Goal: Information Seeking & Learning: Learn about a topic

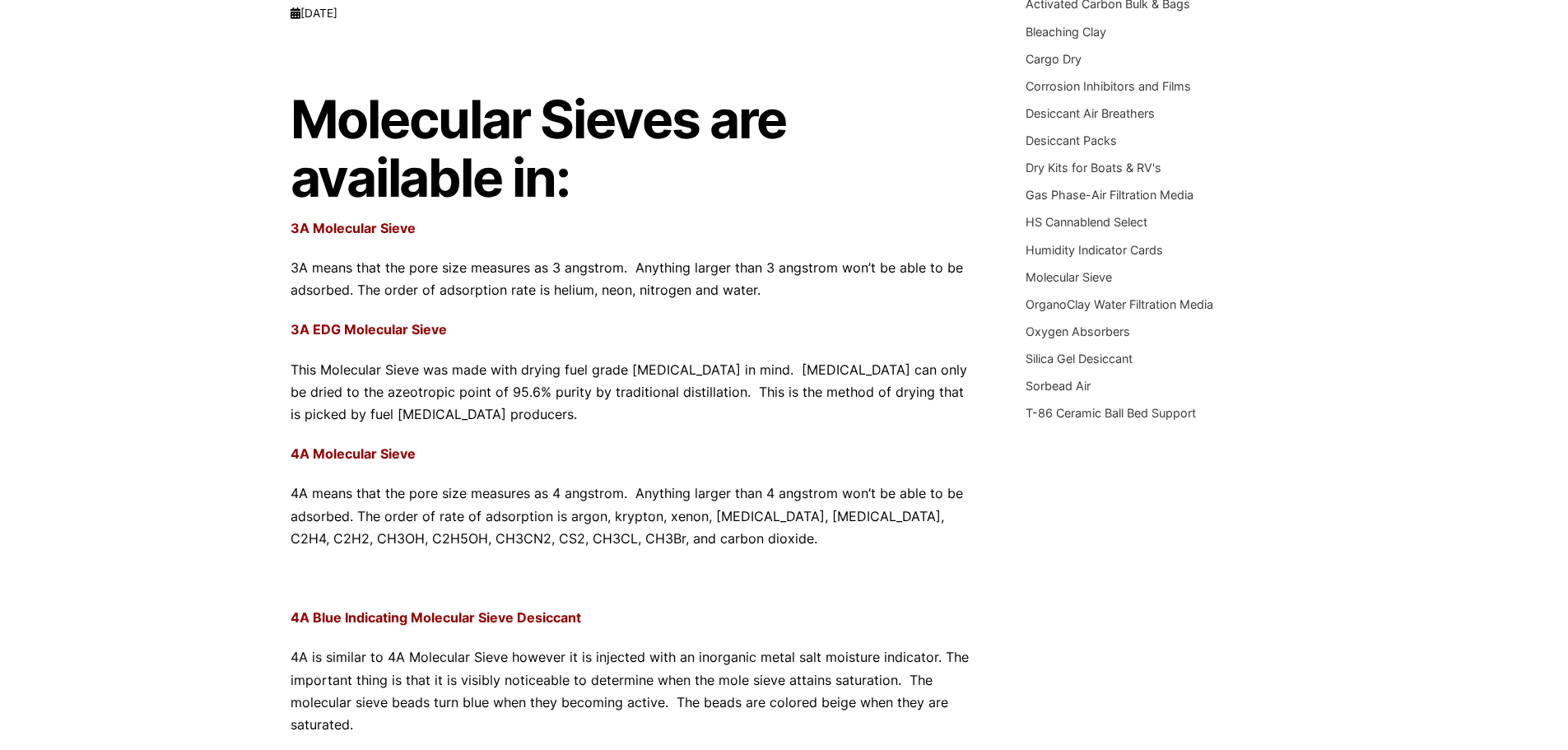
scroll to position [247, 0]
click at [431, 265] on p "3A means that the pore size measures as 3 angstrom. Anything larger than 3 angs…" at bounding box center [634, 277] width 687 height 44
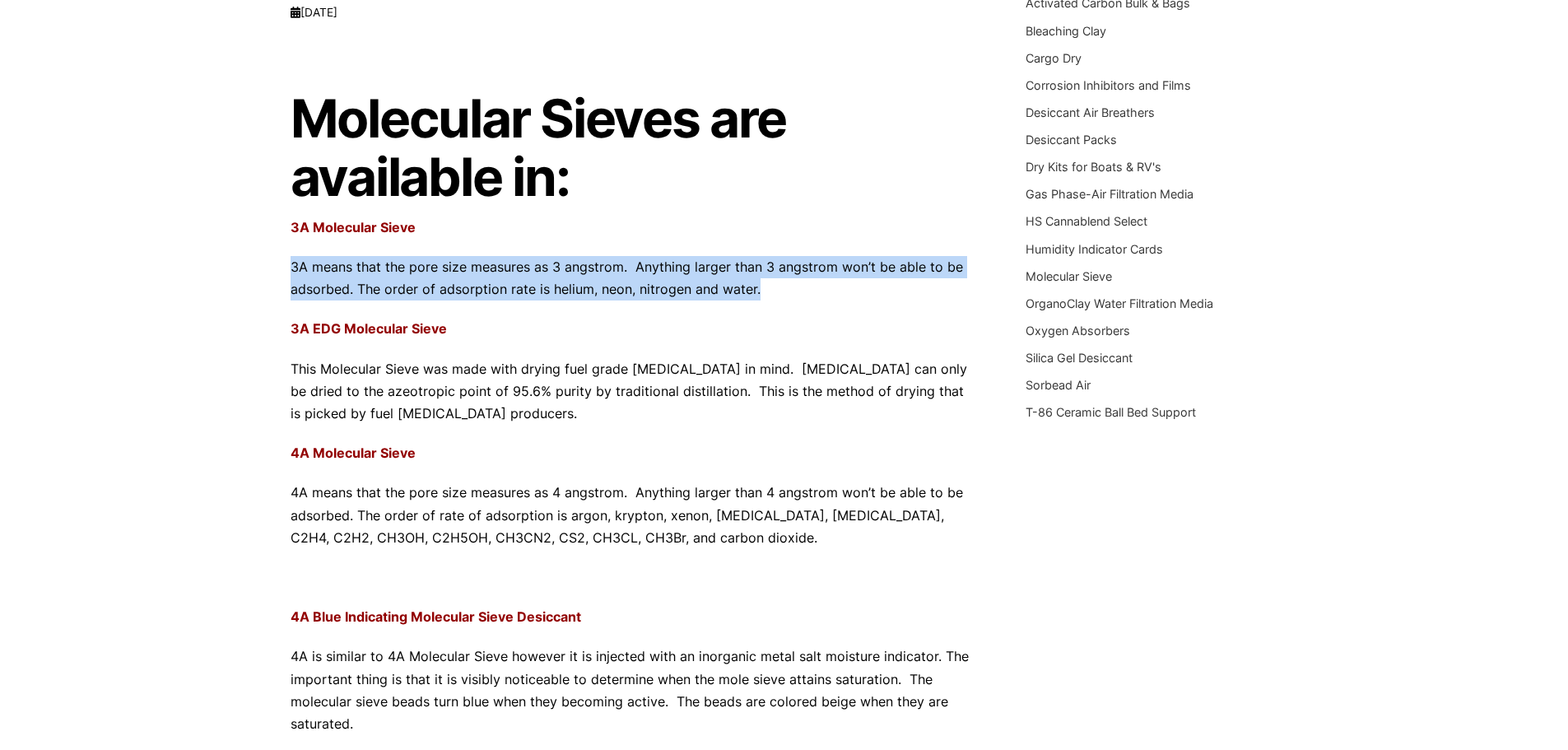
click at [431, 265] on p "3A means that the pore size measures as 3 angstrom. Anything larger than 3 angs…" at bounding box center [634, 277] width 687 height 44
click at [763, 279] on p "3A means that the pore size measures as 3 angstrom. Anything larger than 3 angs…" at bounding box center [634, 277] width 687 height 44
drag, startPoint x: 761, startPoint y: 288, endPoint x: 215, endPoint y: 262, distance: 546.6
click at [215, 262] on div "Our website has detected that you are using an outdated browser that will preve…" at bounding box center [784, 661] width 1568 height 1818
click at [563, 292] on p "3A means that the pore size measures as 3 angstrom. Anything larger than 3 angs…" at bounding box center [634, 277] width 687 height 44
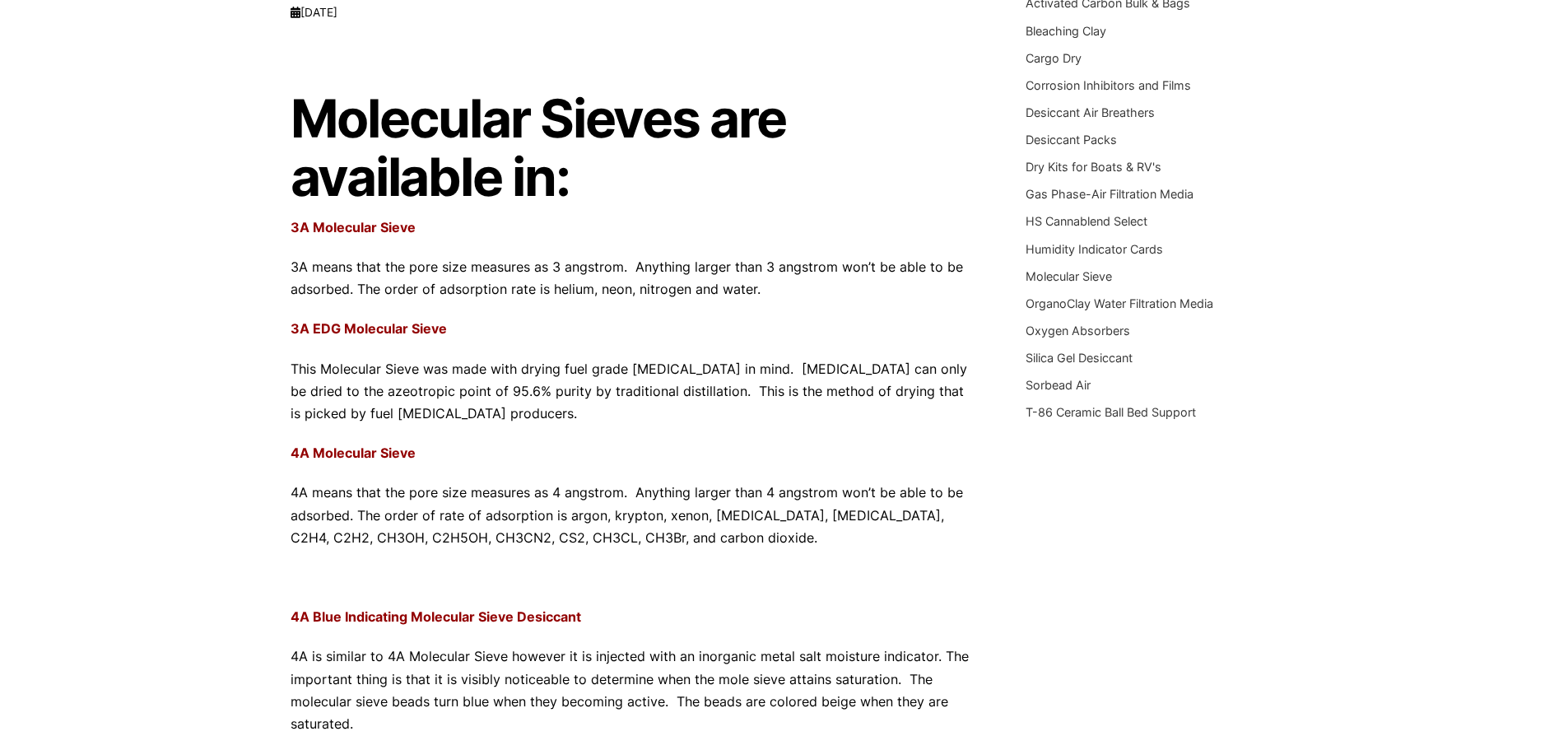
click at [506, 295] on p "3A means that the pore size measures as 3 angstrom. Anything larger than 3 angs…" at bounding box center [634, 277] width 687 height 44
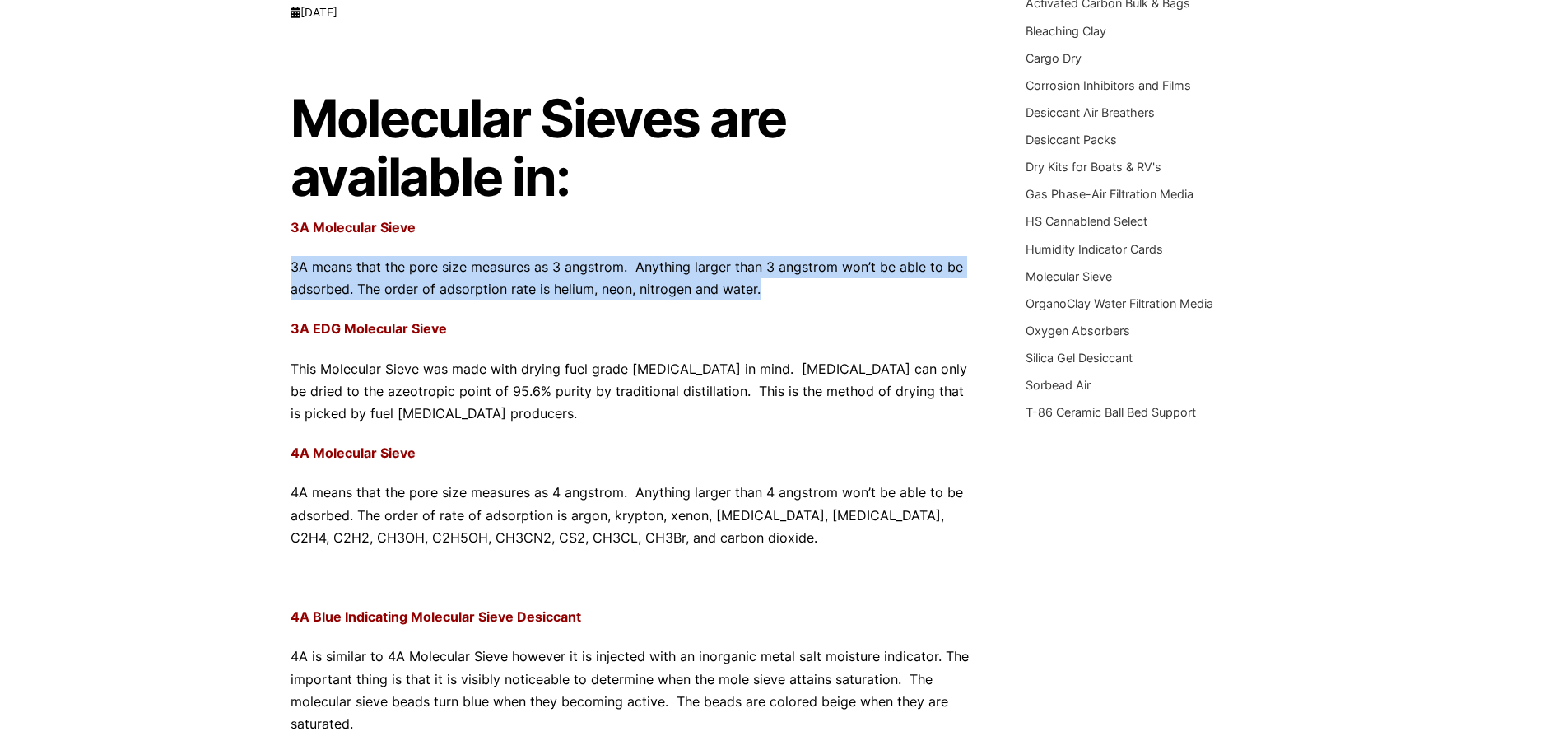
click at [506, 295] on p "3A means that the pore size measures as 3 angstrom. Anything larger than 3 angs…" at bounding box center [634, 277] width 687 height 44
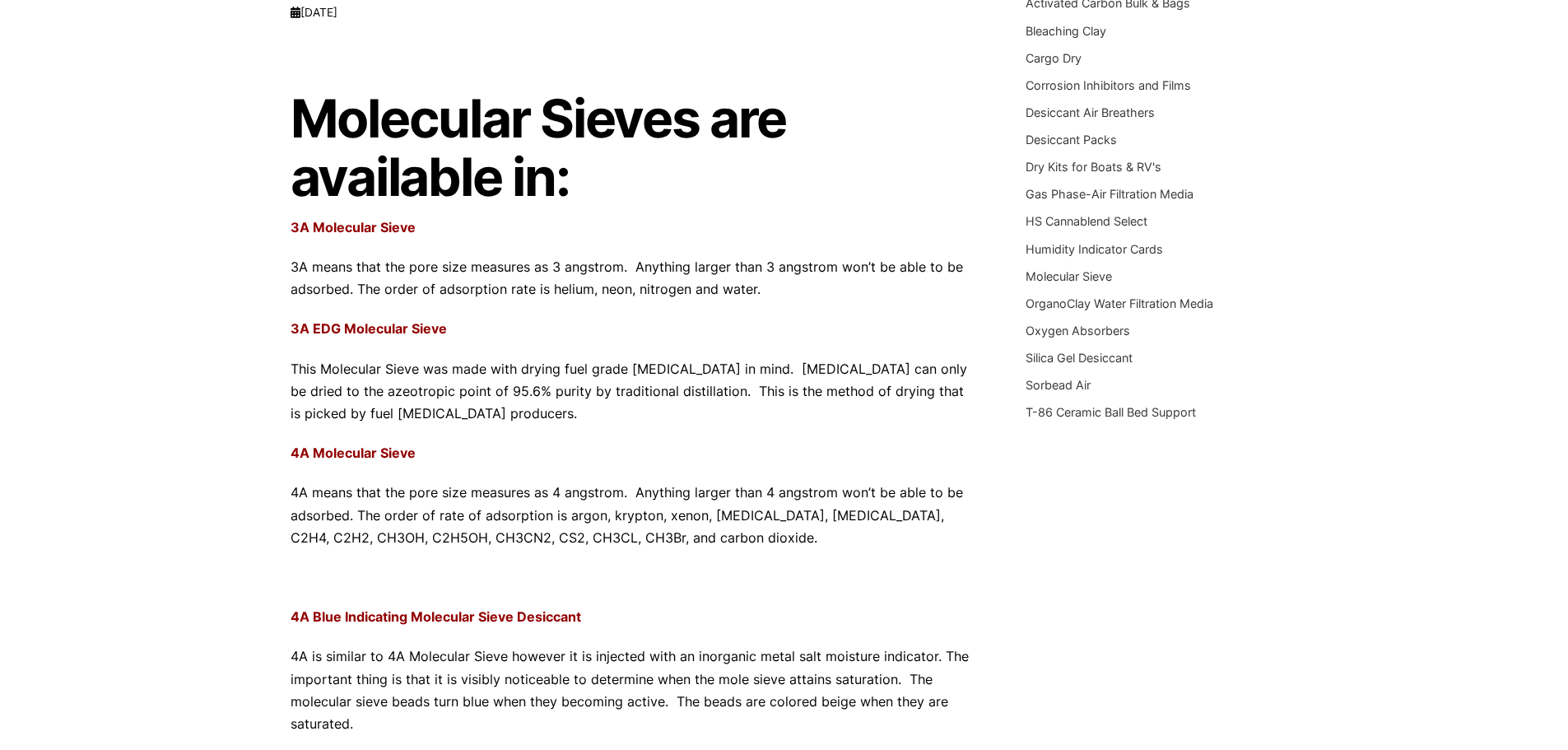
click at [517, 377] on p "This Molecular Sieve was made with drying fuel grade [MEDICAL_DATA] in mind. [M…" at bounding box center [634, 392] width 687 height 68
click at [486, 374] on p "This Molecular Sieve was made with drying fuel grade [MEDICAL_DATA] in mind. [M…" at bounding box center [634, 392] width 687 height 68
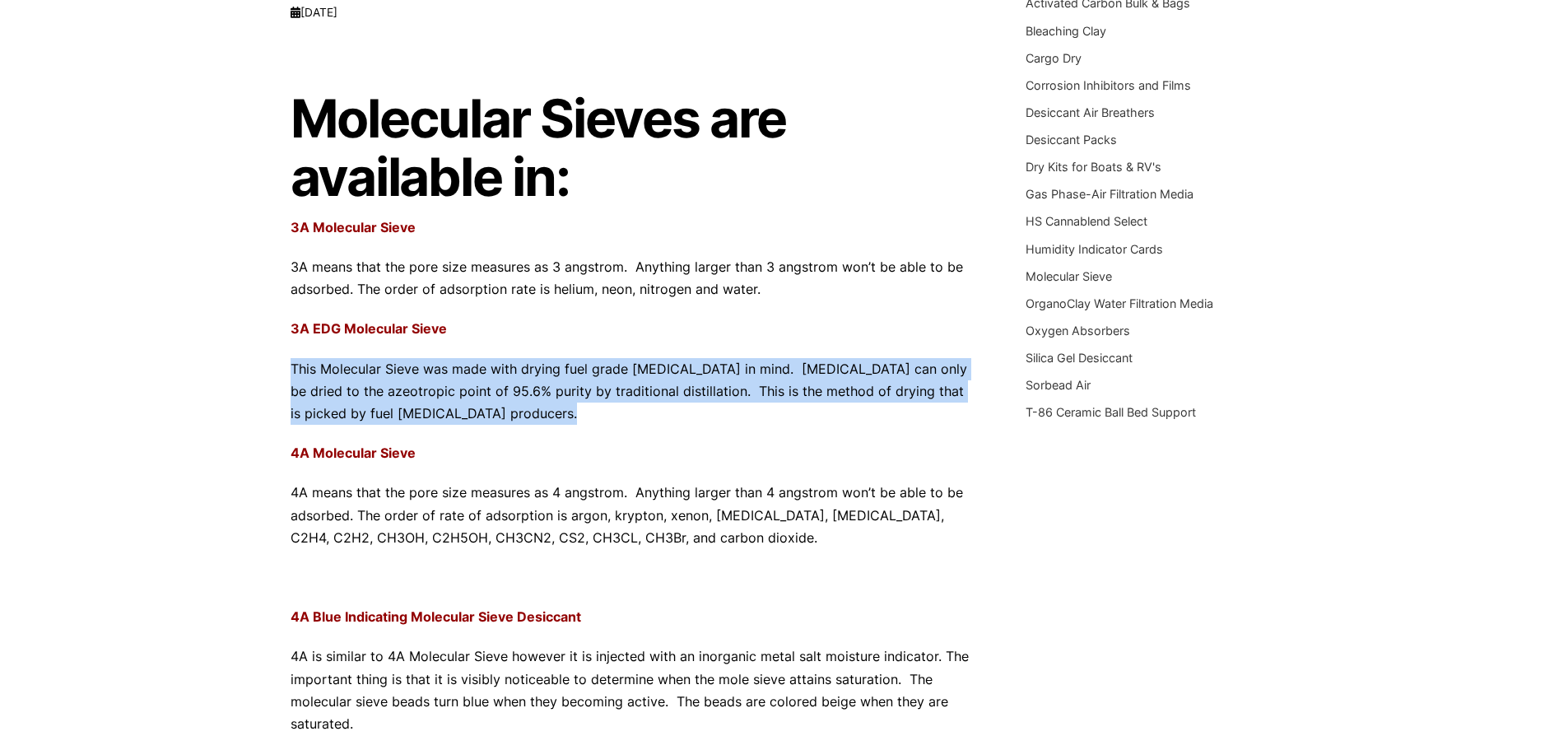
click at [486, 374] on p "This Molecular Sieve was made with drying fuel grade [MEDICAL_DATA] in mind. [M…" at bounding box center [634, 392] width 687 height 68
click at [477, 396] on p "This Molecular Sieve was made with drying fuel grade [MEDICAL_DATA] in mind. [M…" at bounding box center [634, 392] width 687 height 68
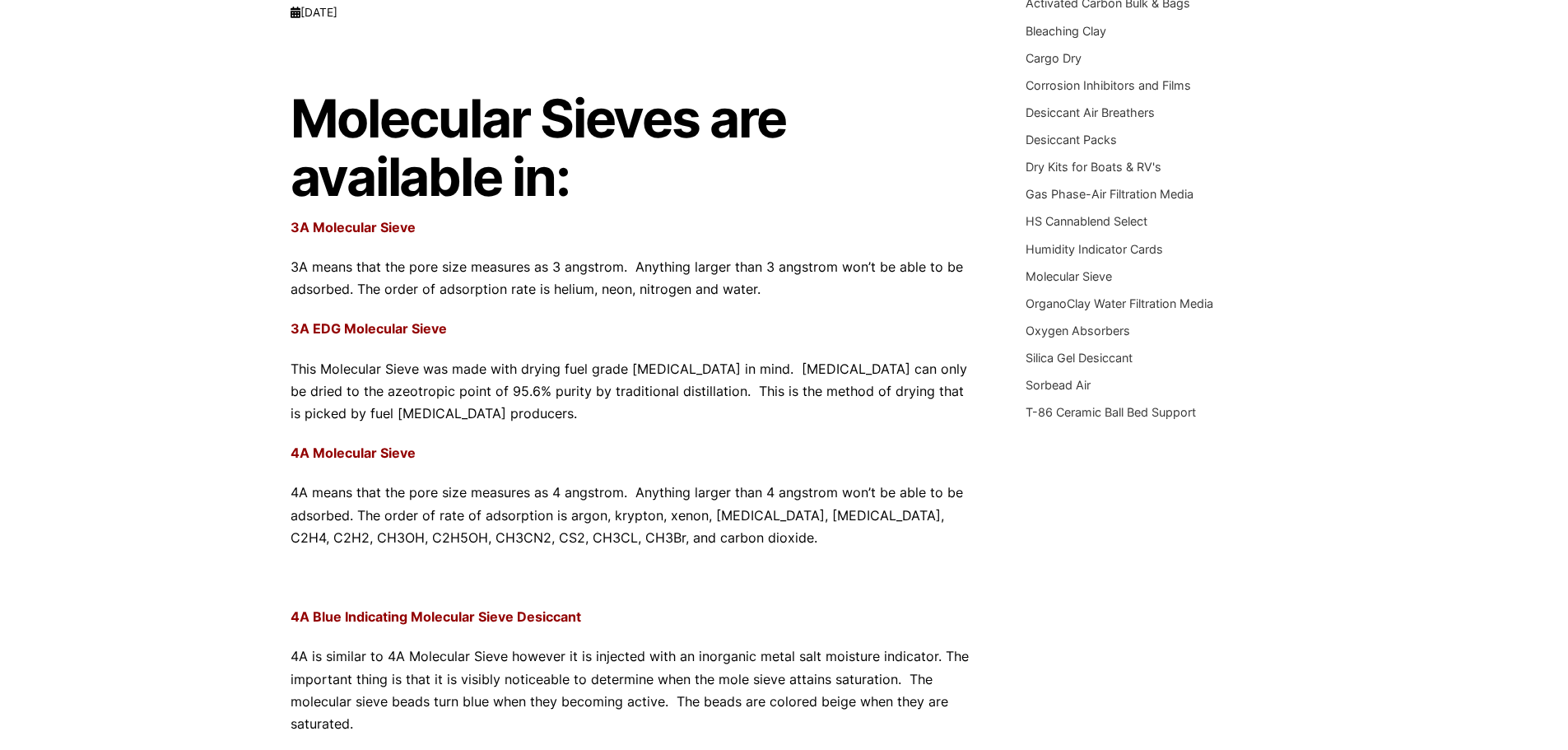
click at [464, 364] on p "This Molecular Sieve was made with drying fuel grade [MEDICAL_DATA] in mind. [M…" at bounding box center [634, 392] width 687 height 68
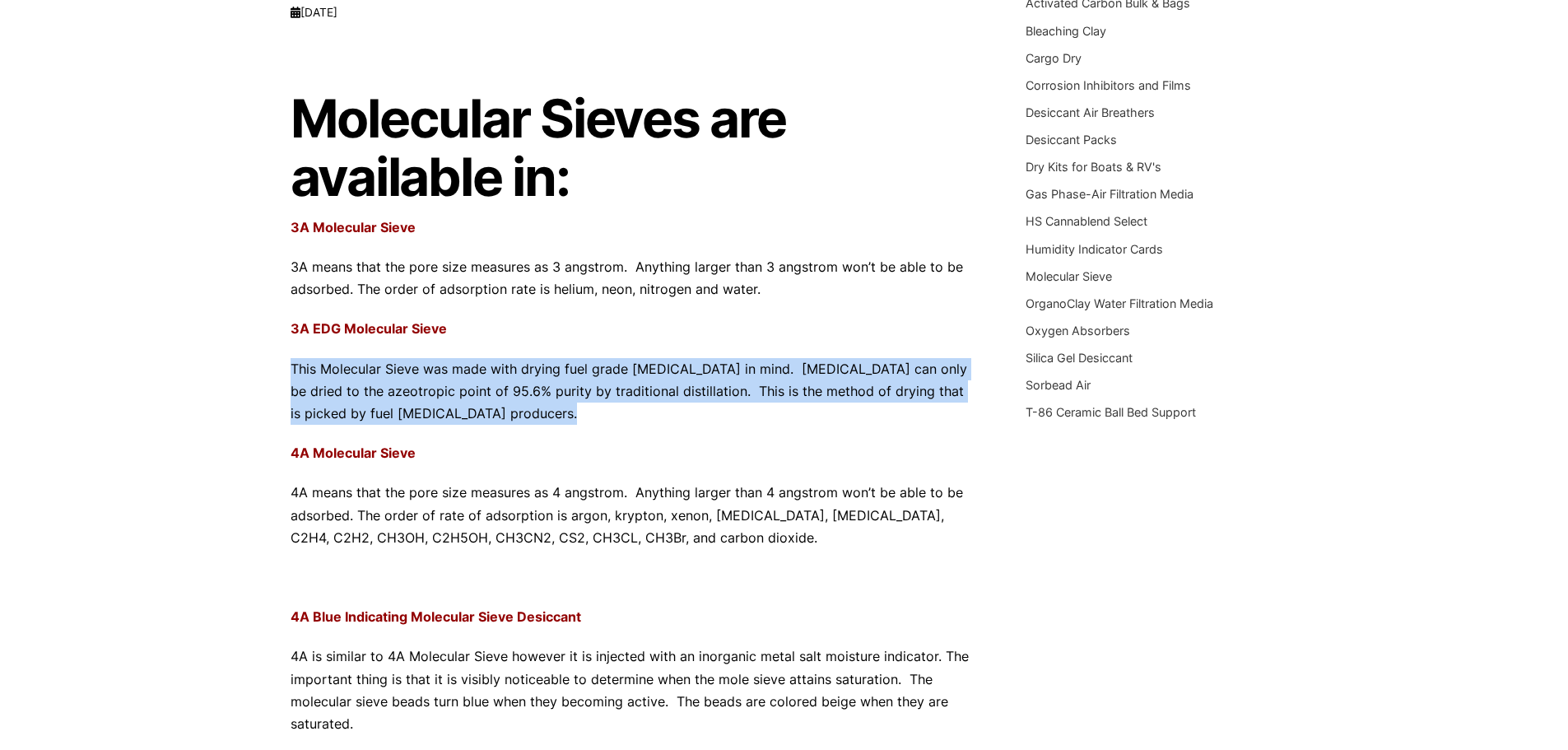
click at [464, 364] on p "This Molecular Sieve was made with drying fuel grade [MEDICAL_DATA] in mind. [M…" at bounding box center [634, 392] width 687 height 68
click at [516, 402] on p "This Molecular Sieve was made with drying fuel grade [MEDICAL_DATA] in mind. [M…" at bounding box center [634, 392] width 687 height 68
drag, startPoint x: 417, startPoint y: 412, endPoint x: 229, endPoint y: 372, distance: 192.2
click at [229, 372] on div "Our website has detected that you are using an outdated browser that will preve…" at bounding box center [784, 661] width 1568 height 1818
click at [447, 394] on p "This Molecular Sieve was made with drying fuel grade [MEDICAL_DATA] in mind. [M…" at bounding box center [634, 392] width 687 height 68
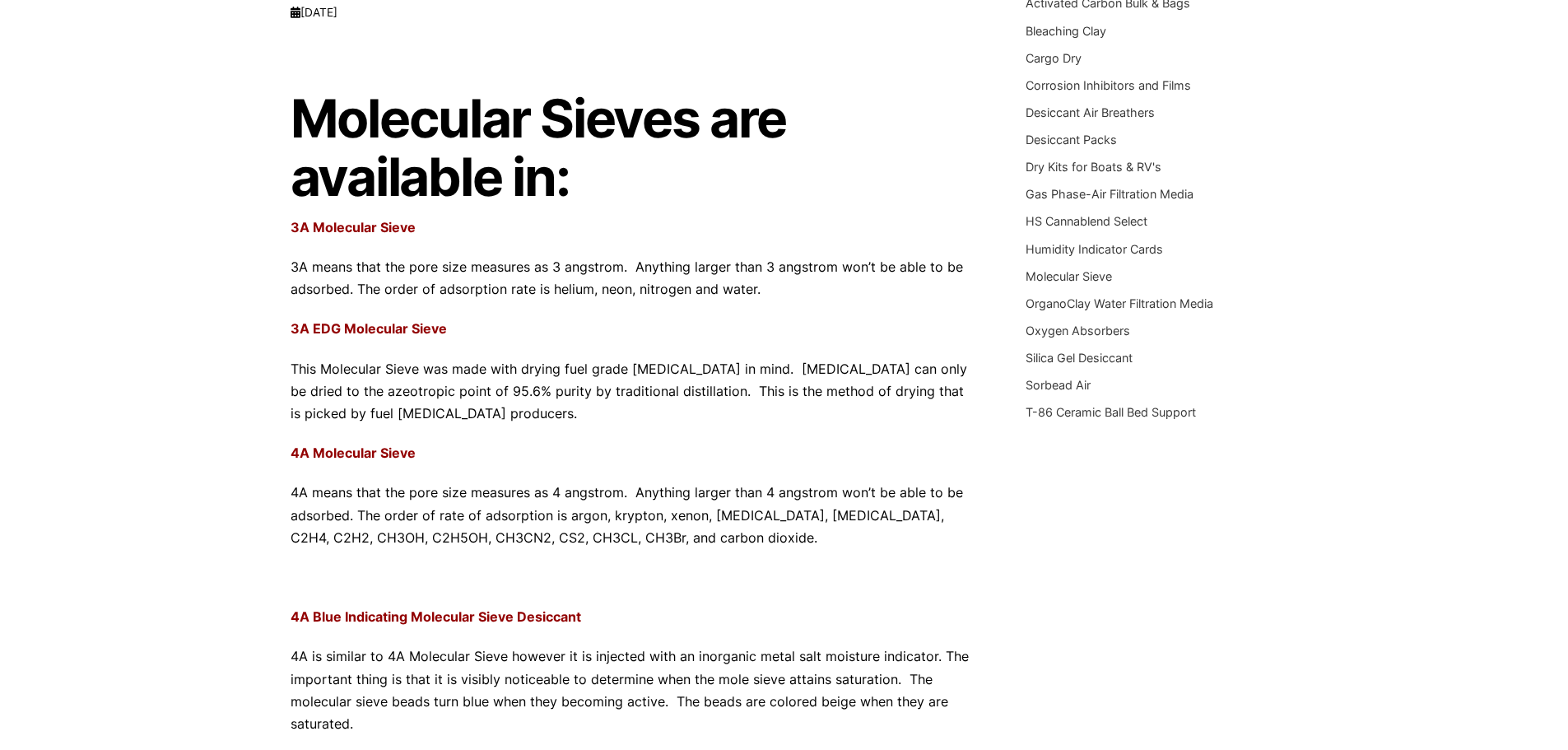
click at [455, 494] on p "4A means that the pore size measures as 4 angstrom. Anything larger than 4 angs…" at bounding box center [634, 515] width 687 height 68
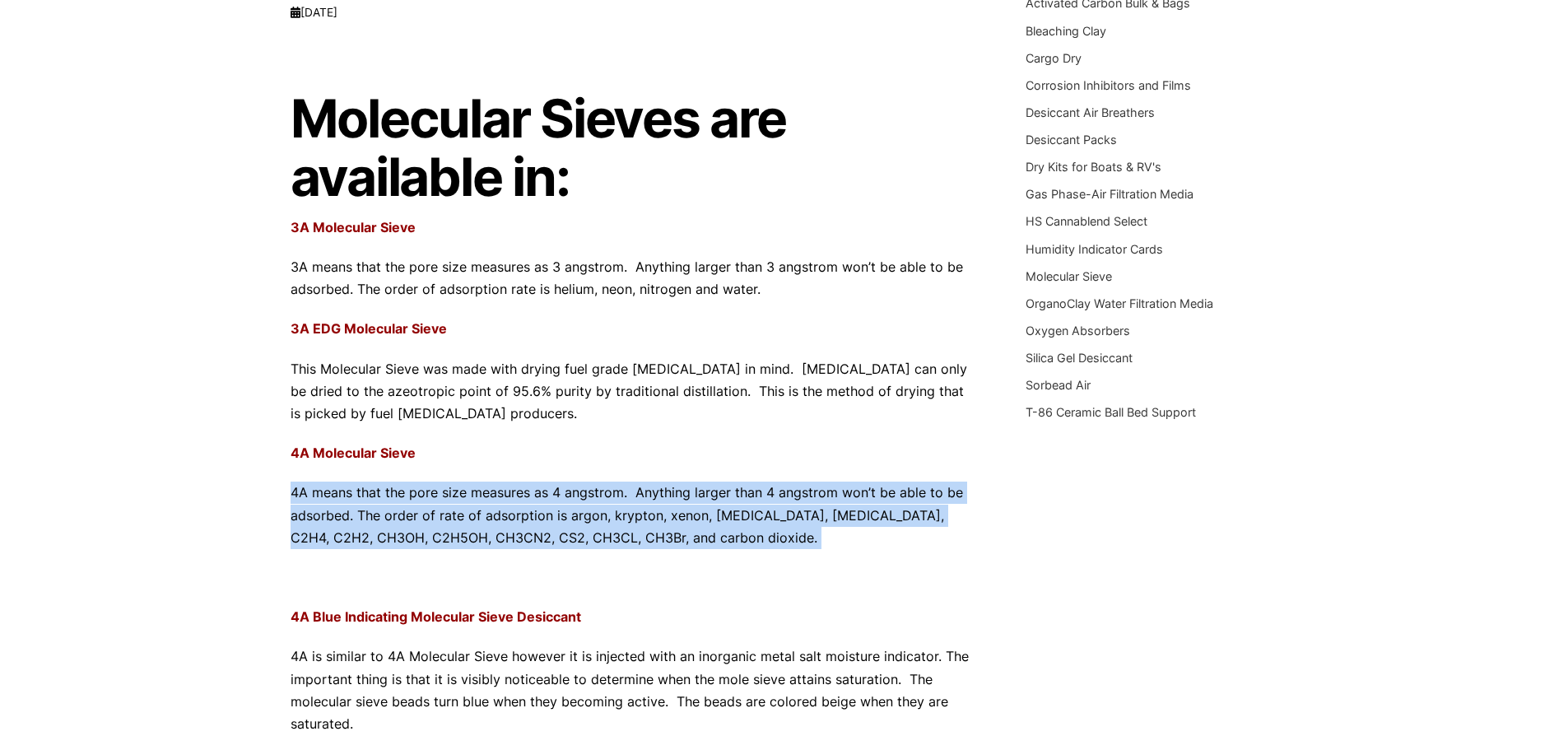
click at [455, 494] on p "4A means that the pore size measures as 4 angstrom. Anything larger than 4 angs…" at bounding box center [634, 515] width 687 height 68
click at [719, 544] on p "4A means that the pore size measures as 4 angstrom. Anything larger than 4 angs…" at bounding box center [634, 515] width 687 height 68
drag, startPoint x: 725, startPoint y: 541, endPoint x: 211, endPoint y: 495, distance: 516.1
click at [211, 495] on div "Our website has detected that you are using an outdated browser that will preve…" at bounding box center [784, 661] width 1568 height 1818
click at [507, 516] on p "4A means that the pore size measures as 4 angstrom. Anything larger than 4 angs…" at bounding box center [634, 515] width 687 height 68
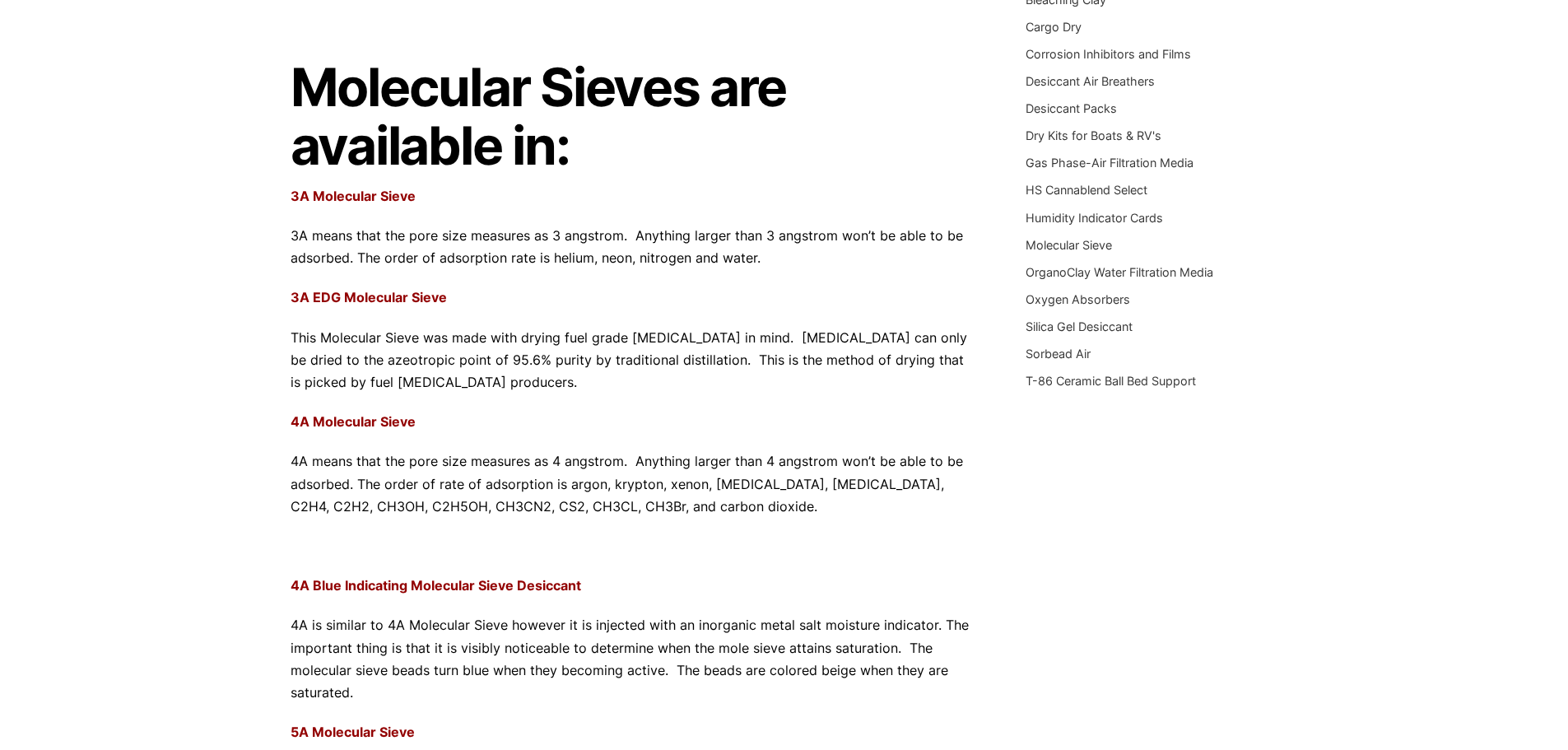
scroll to position [0, 0]
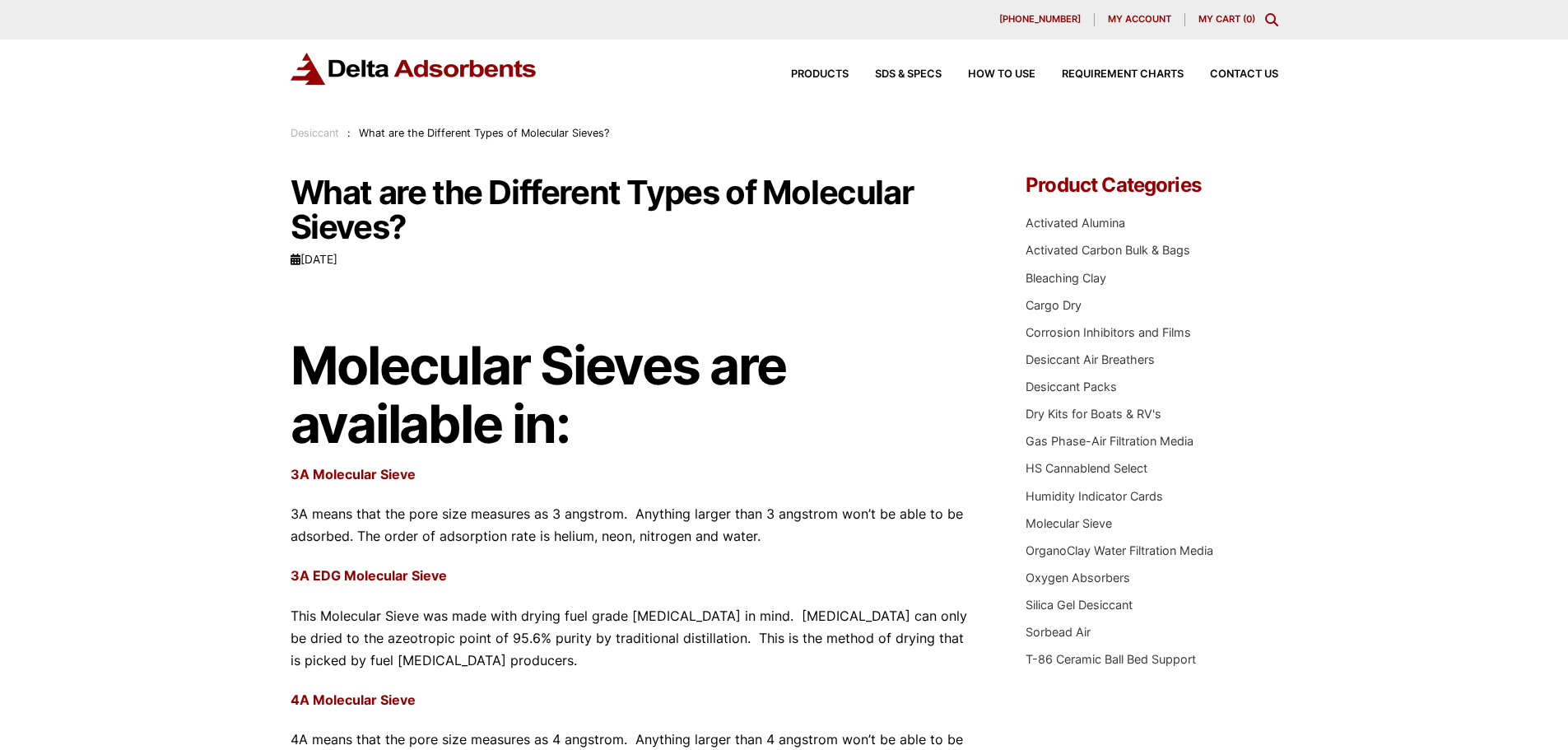
drag, startPoint x: 564, startPoint y: 483, endPoint x: 503, endPoint y: 354, distance: 142.7
click at [428, 512] on p "3A means that the pore size measures as 3 angstrom. Anything larger than 3 angs…" at bounding box center [634, 525] width 687 height 44
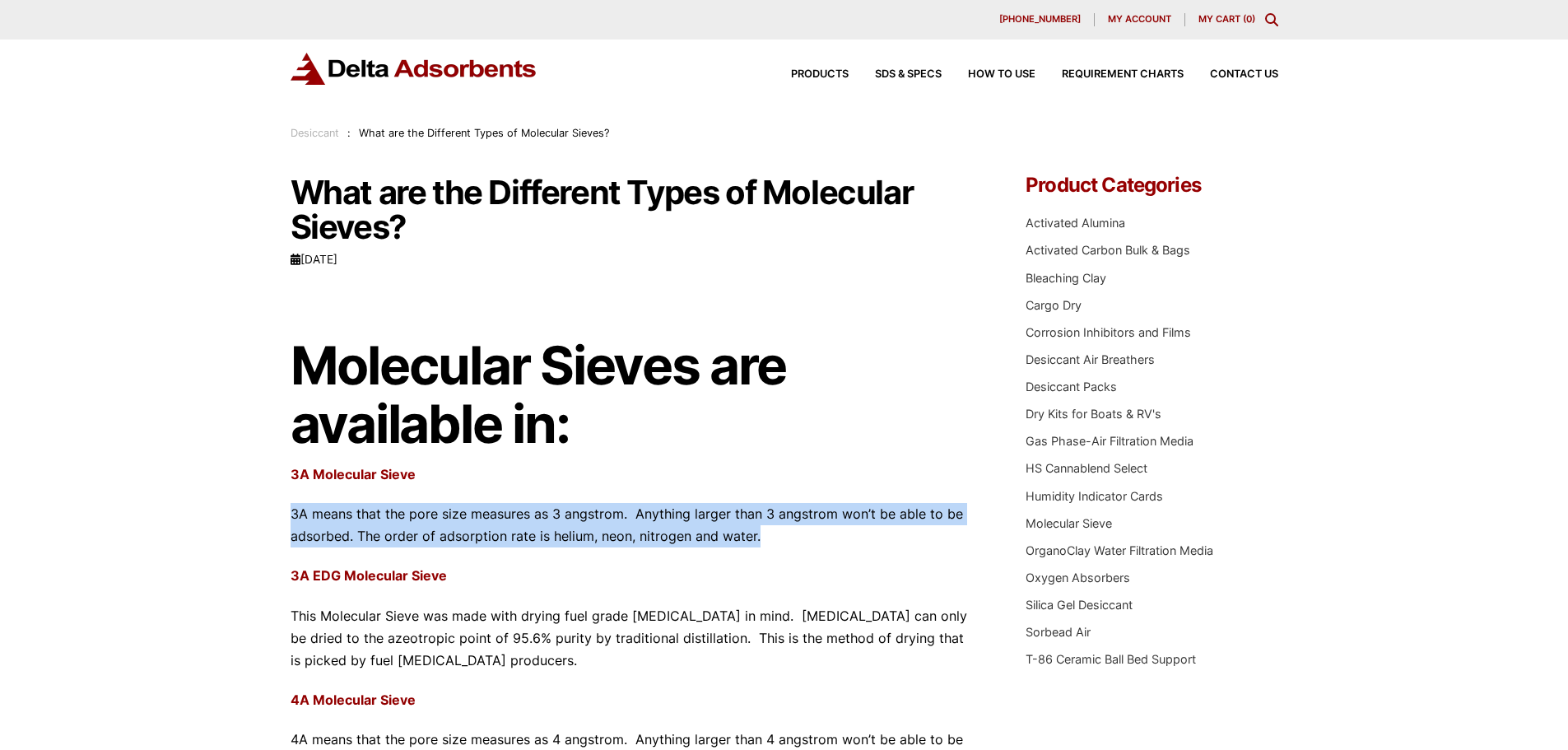
click at [428, 512] on p "3A means that the pore size measures as 3 angstrom. Anything larger than 3 angs…" at bounding box center [634, 525] width 687 height 44
click at [469, 537] on p "3A means that the pore size measures as 3 angstrom. Anything larger than 3 angs…" at bounding box center [634, 525] width 687 height 44
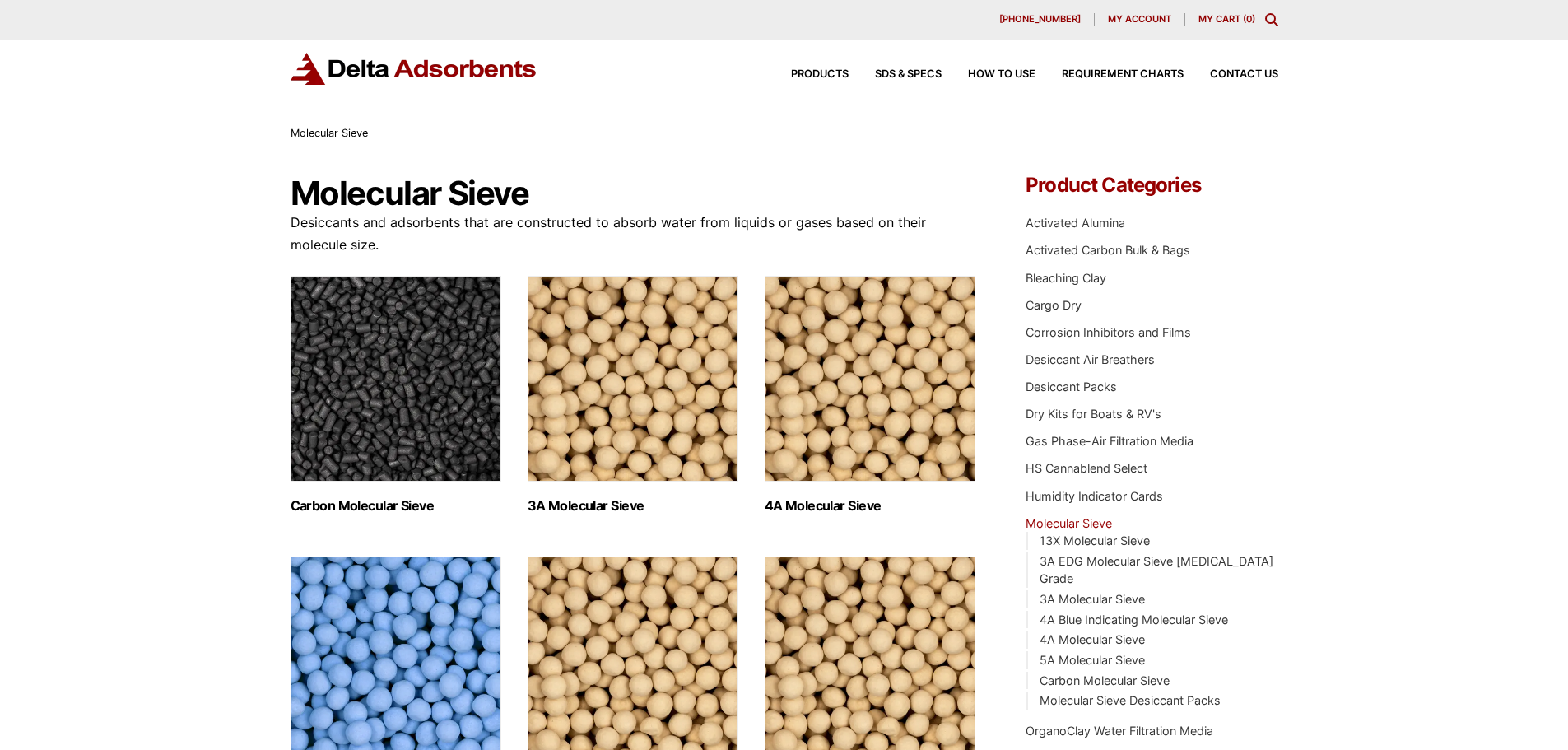
click at [625, 402] on img "Visit product category 3A Molecular Sieve" at bounding box center [632, 378] width 210 height 206
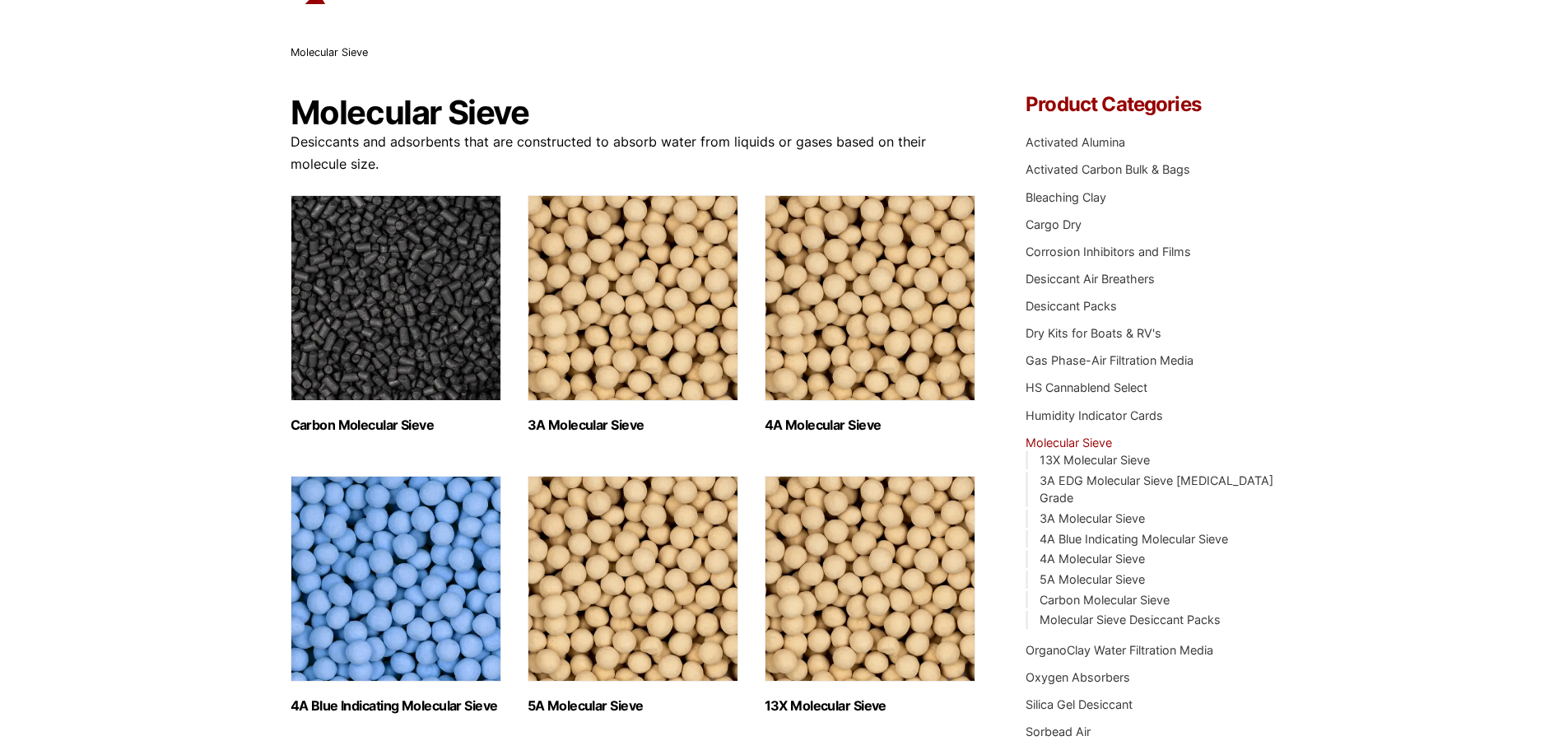
scroll to position [411, 0]
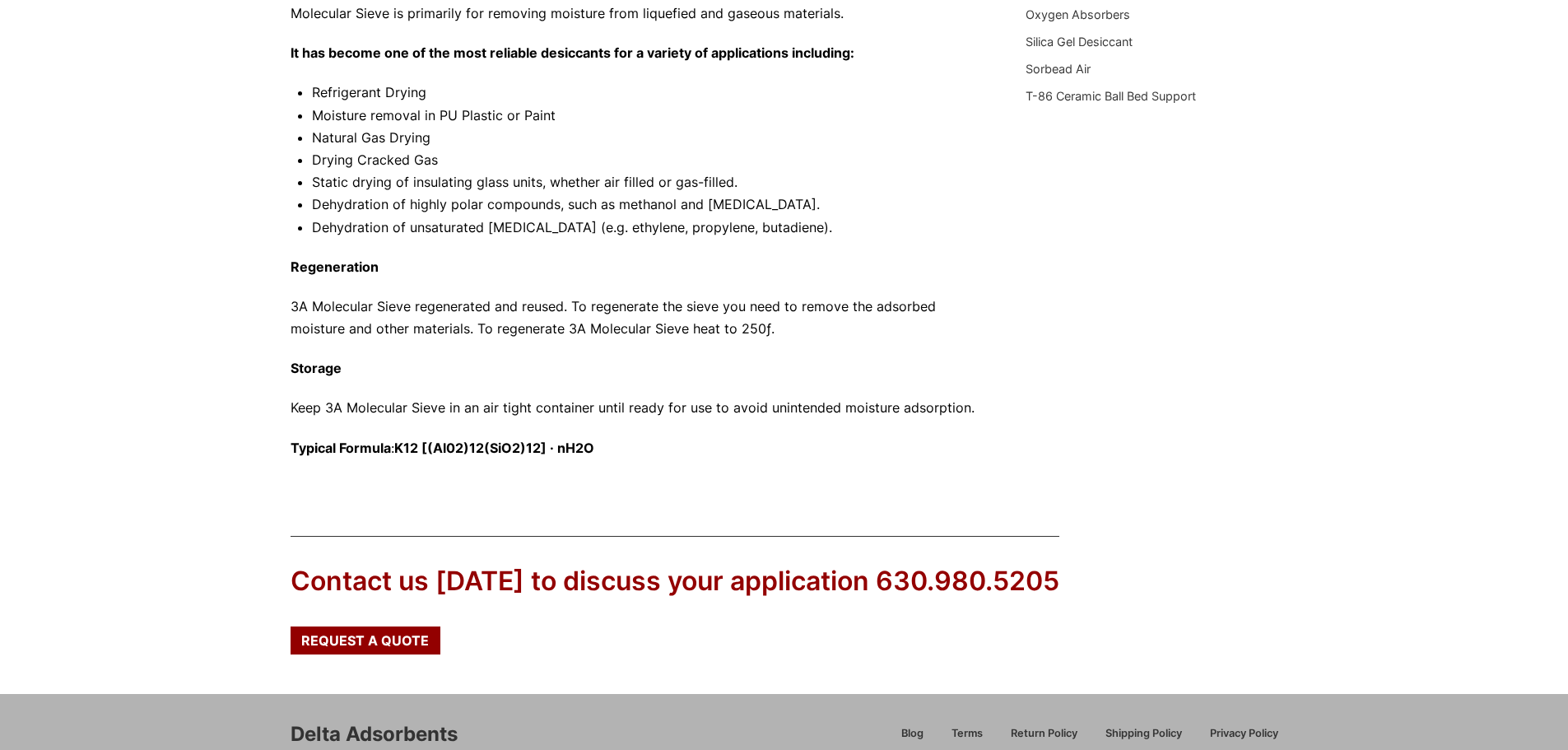
scroll to position [867, 0]
